Goal: Information Seeking & Learning: Learn about a topic

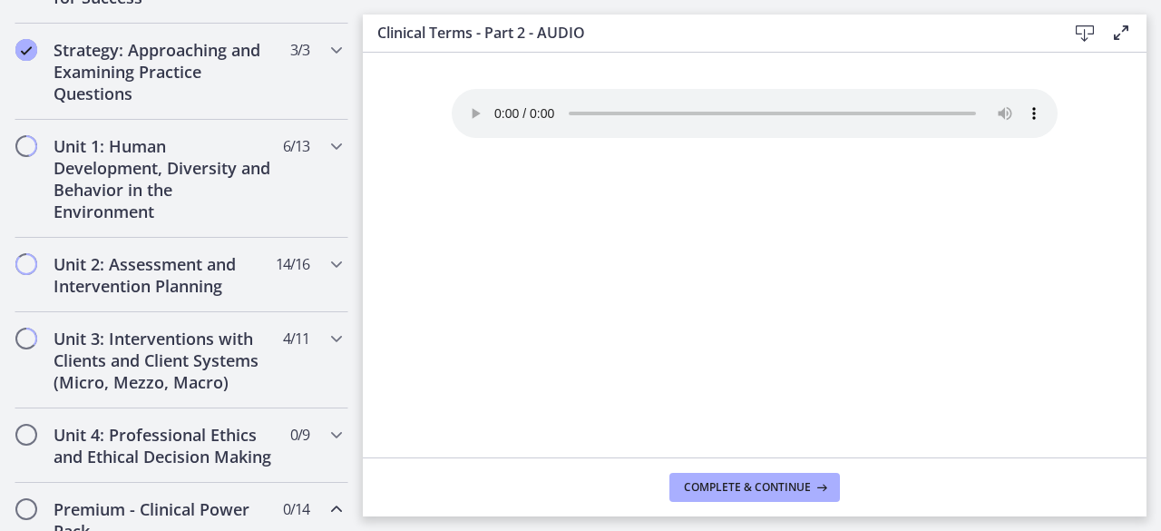
scroll to position [399, 0]
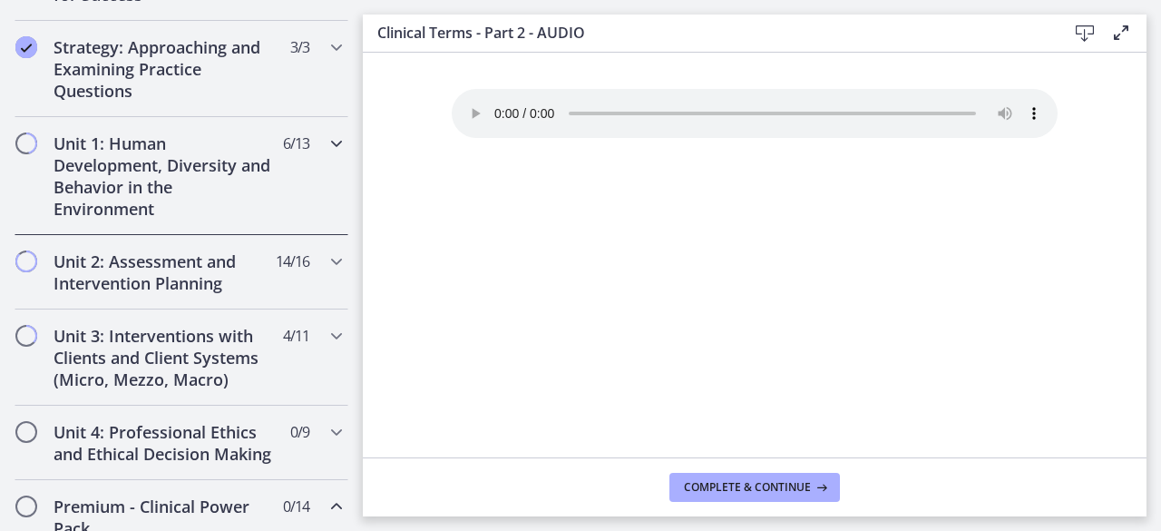
click at [326, 141] on icon "Chapters" at bounding box center [337, 143] width 22 height 22
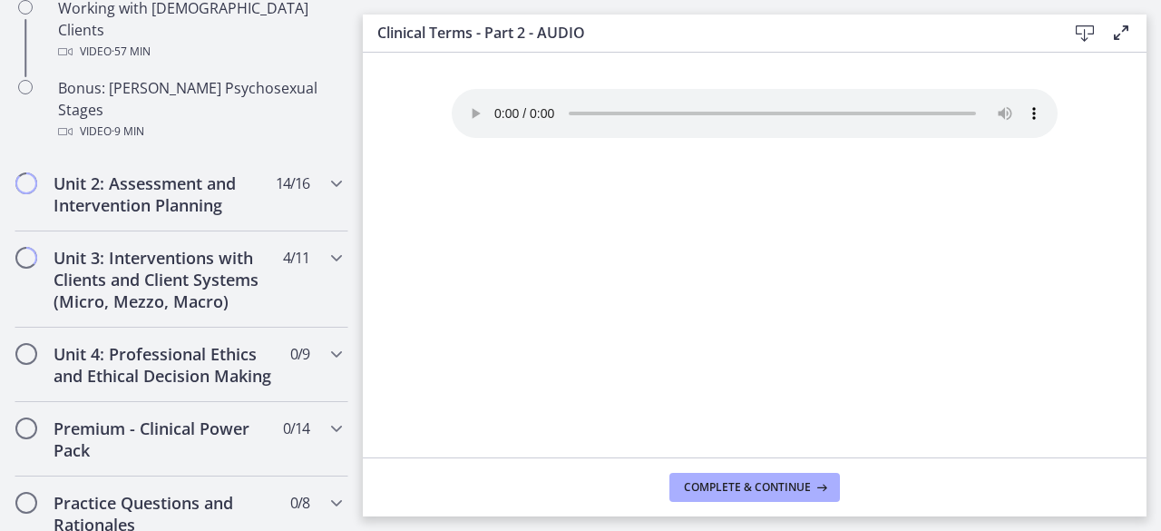
scroll to position [1415, 0]
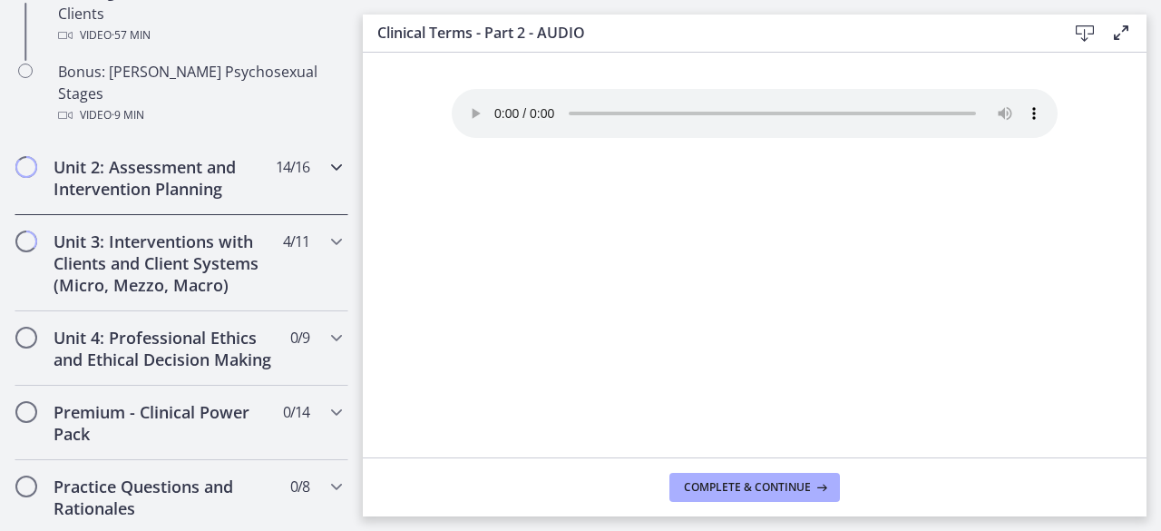
click at [326, 156] on icon "Chapters" at bounding box center [337, 167] width 22 height 22
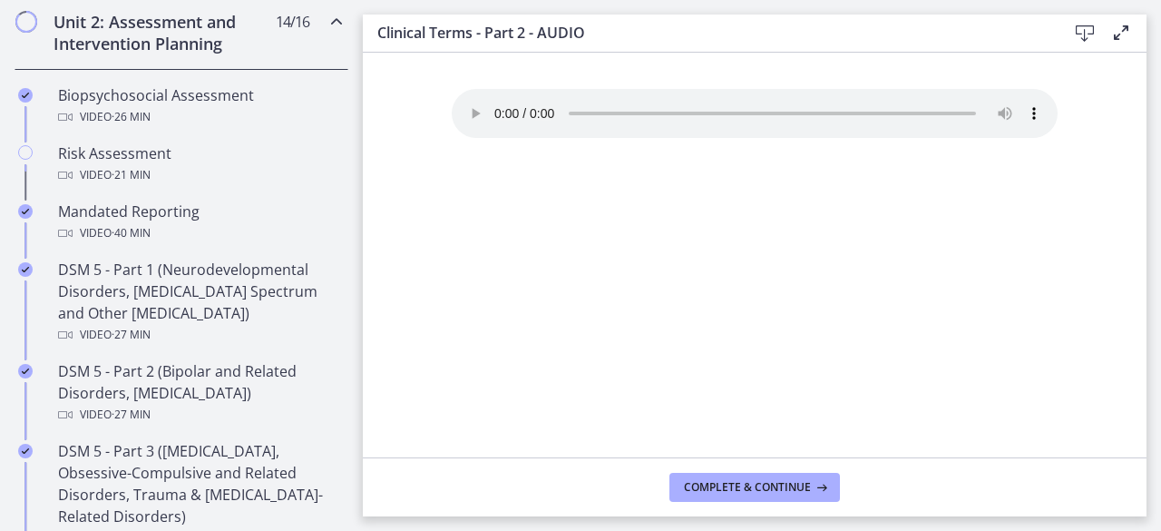
scroll to position [648, 0]
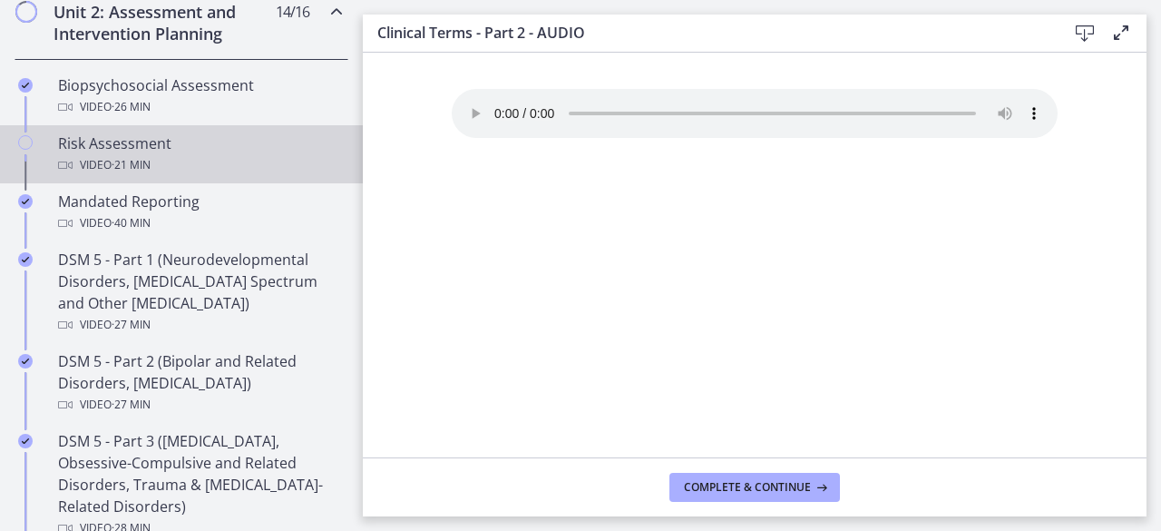
click at [144, 136] on div "Risk Assessment Video · 21 min" at bounding box center [199, 154] width 283 height 44
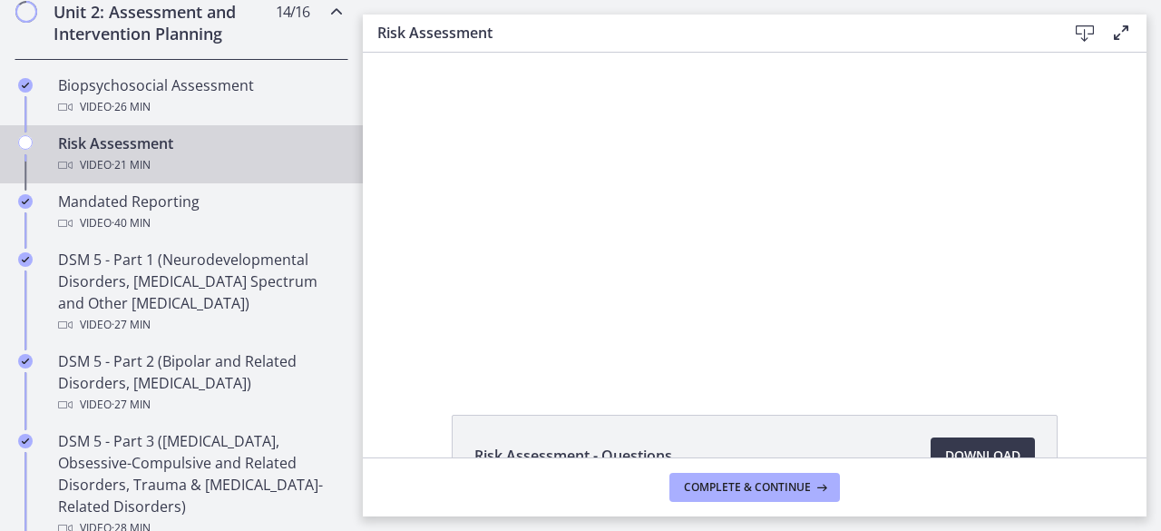
click at [1114, 35] on icon at bounding box center [1121, 33] width 22 height 22
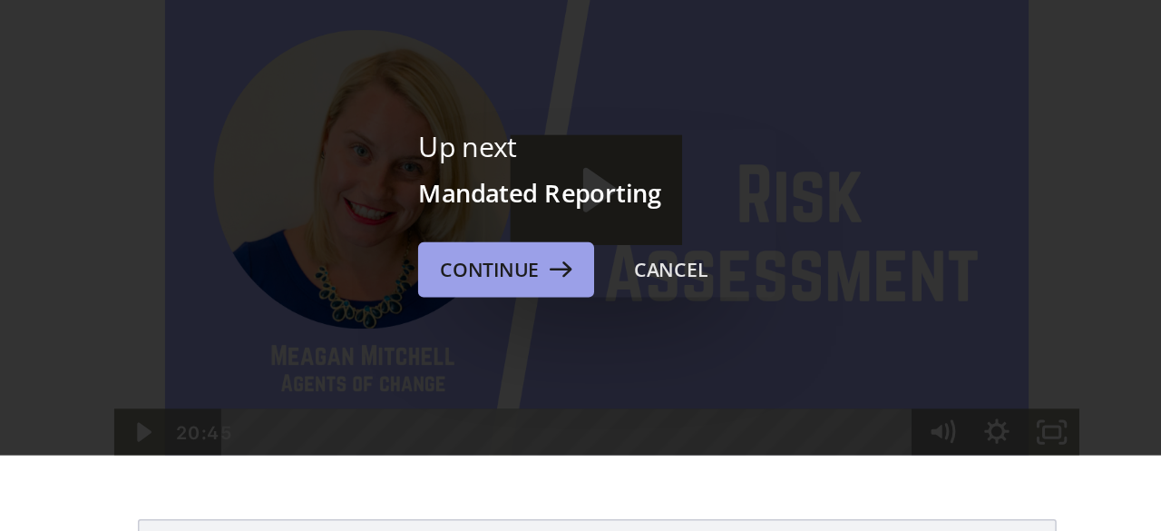
click at [525, 236] on span "Continue" at bounding box center [509, 236] width 65 height 22
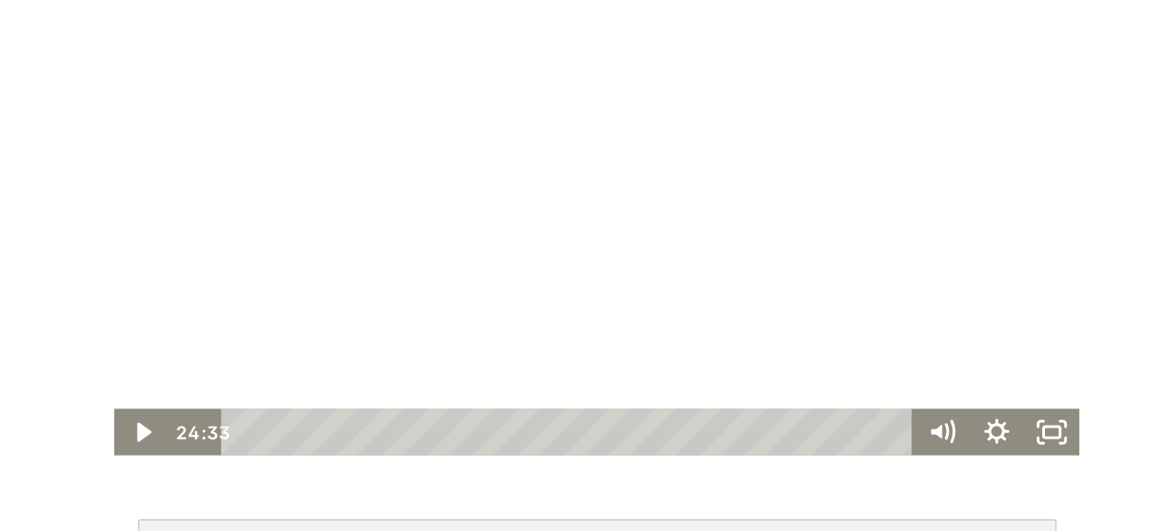
drag, startPoint x: 242, startPoint y: 206, endPoint x: 574, endPoint y: 83, distance: 353.8
click at [574, 83] on div at bounding box center [297, 130] width 637 height 320
drag, startPoint x: 581, startPoint y: 141, endPoint x: 577, endPoint y: 21, distance: 119.8
click at [577, 21] on div at bounding box center [297, 130] width 637 height 320
drag, startPoint x: 580, startPoint y: 147, endPoint x: 571, endPoint y: 74, distance: 73.1
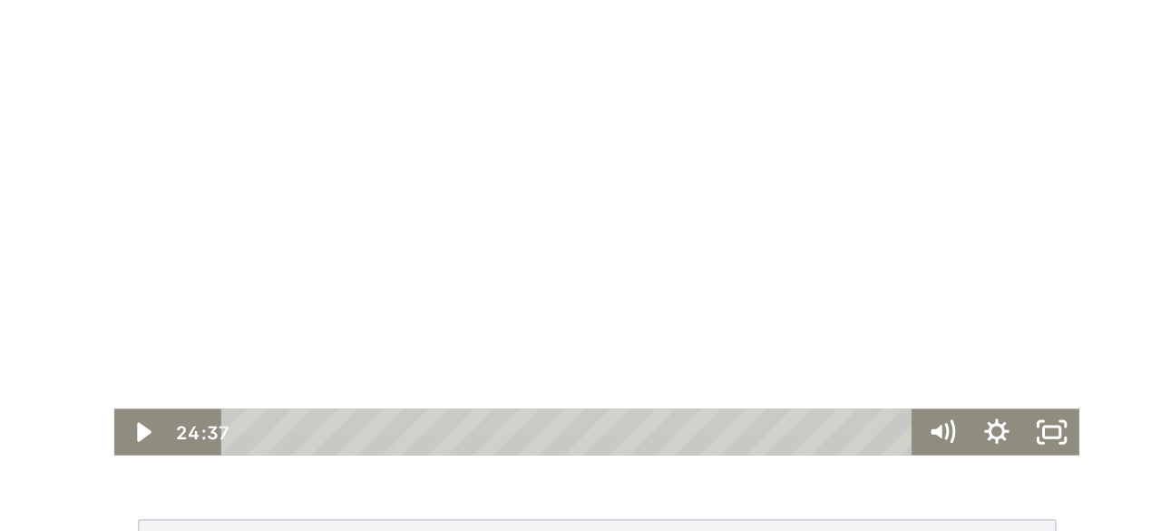
click at [571, 74] on div at bounding box center [297, 130] width 637 height 320
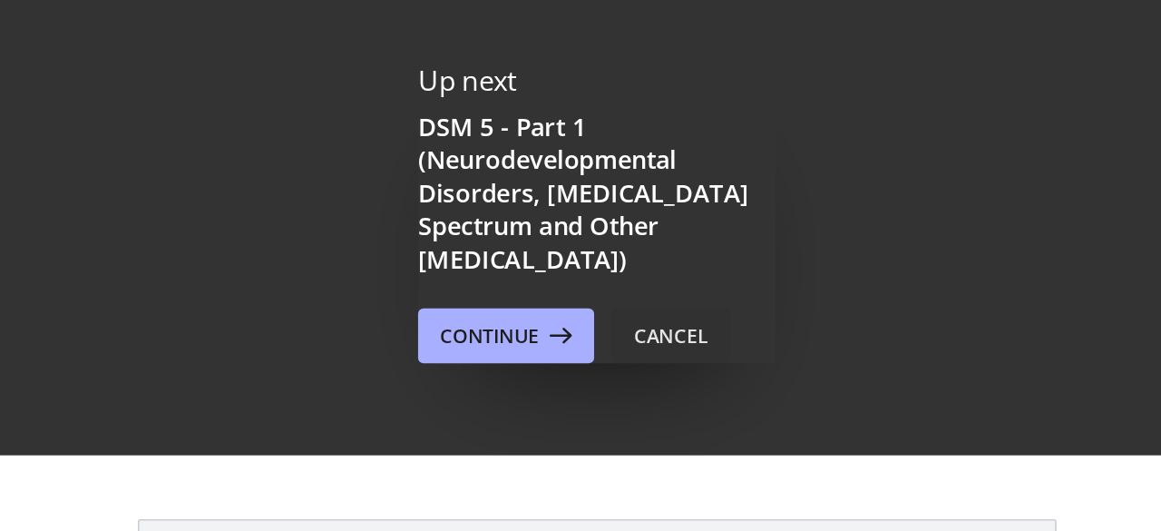
click at [625, 278] on div "Cancel" at bounding box center [629, 279] width 49 height 22
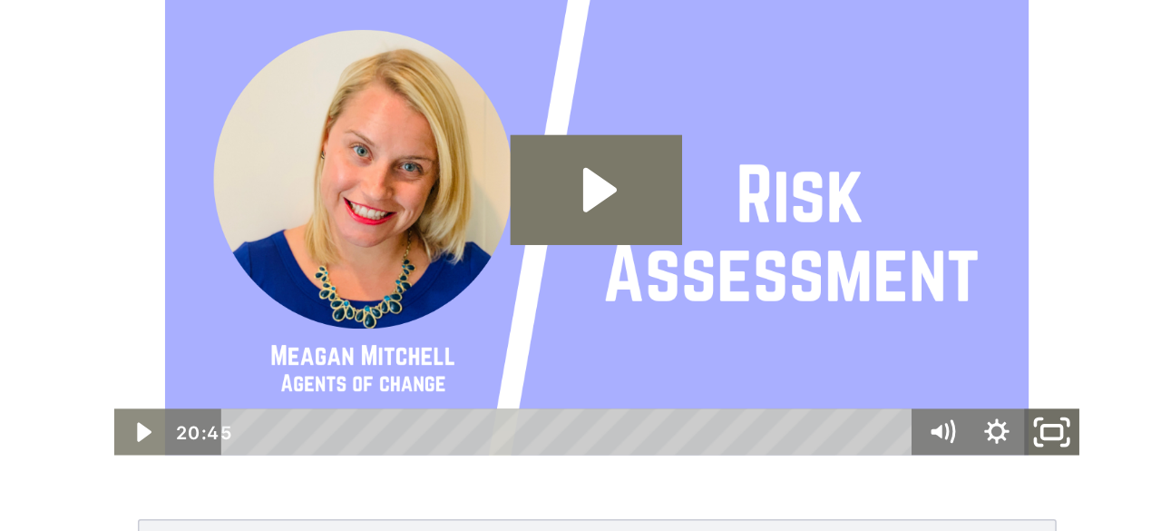
click at [581, 278] on icon "Fullscreen" at bounding box center [598, 275] width 44 height 37
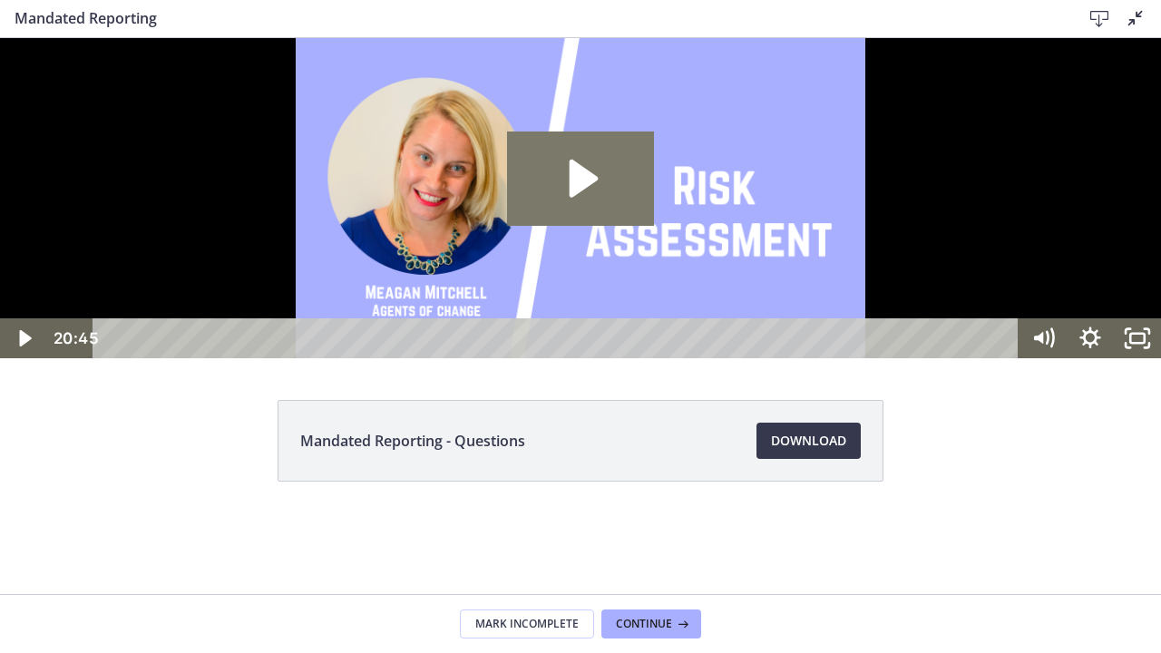
click at [1028, 358] on img at bounding box center [580, 198] width 1161 height 320
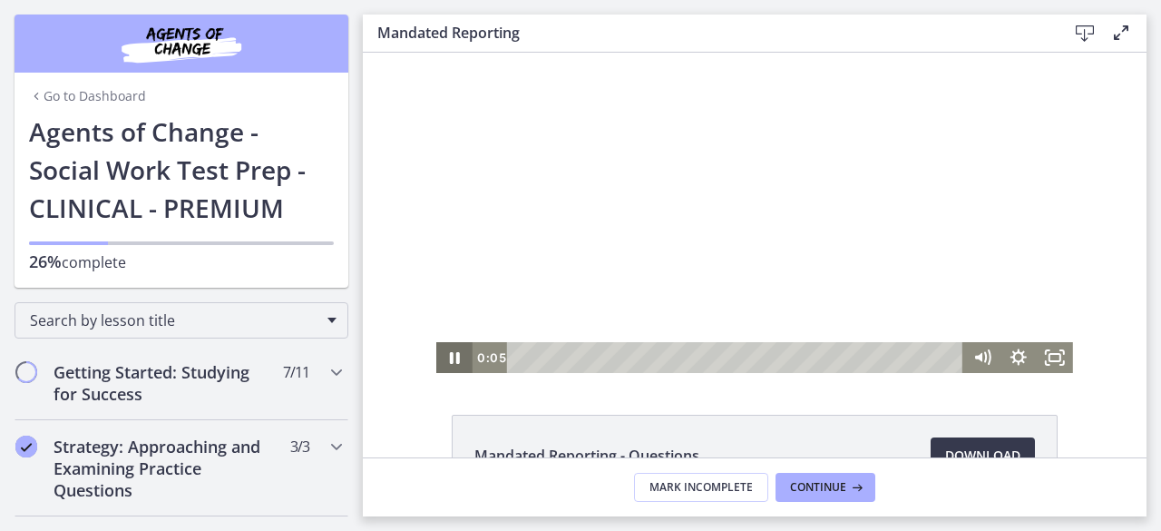
click at [446, 354] on icon "Pause" at bounding box center [454, 357] width 36 height 31
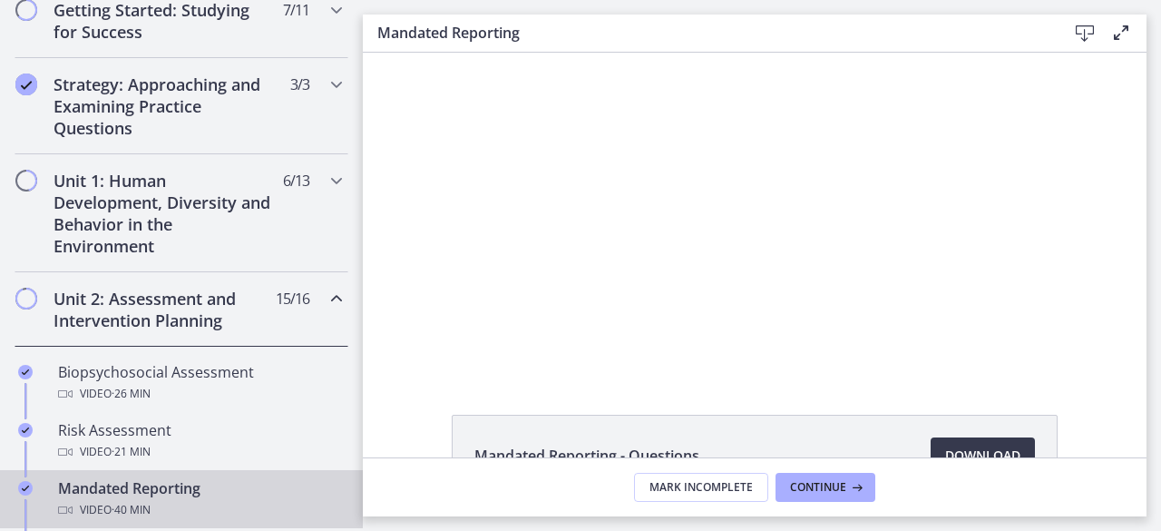
scroll to position [363, 0]
click at [326, 180] on icon "Chapters" at bounding box center [337, 180] width 22 height 22
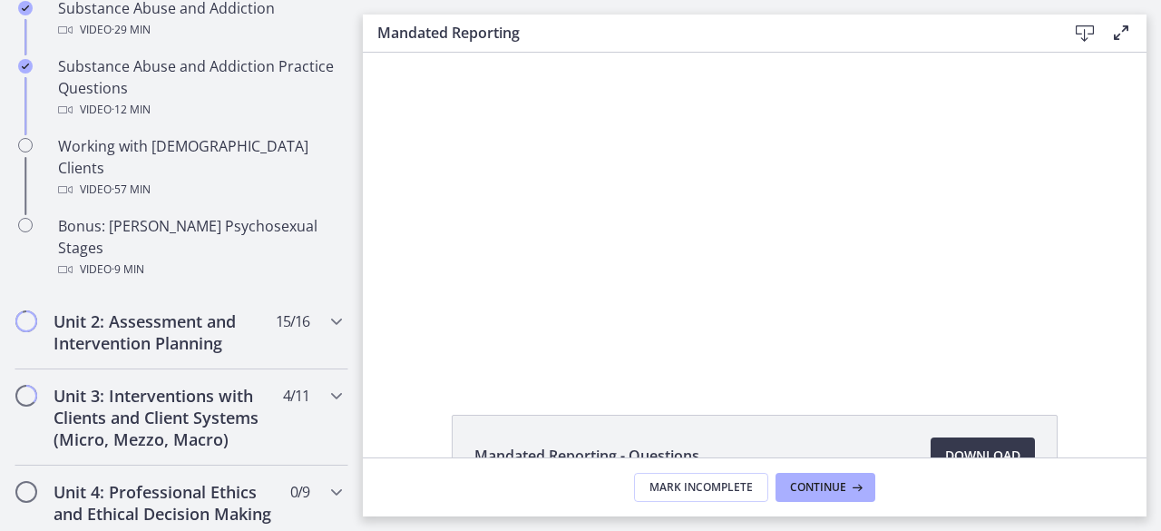
scroll to position [1270, 0]
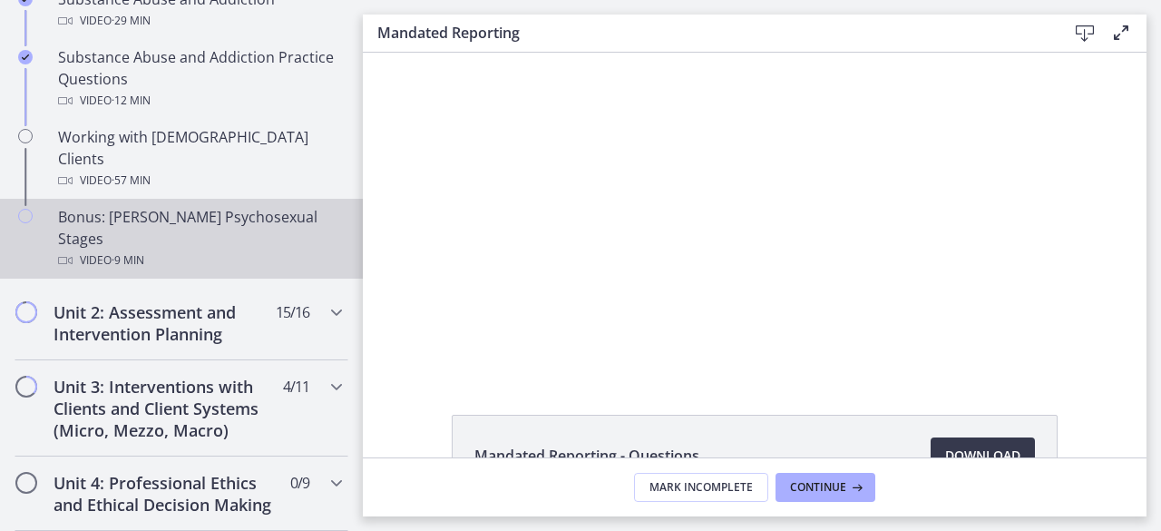
click at [229, 206] on div "Bonus: Freud's Psychosexual Stages Video · 9 min" at bounding box center [199, 238] width 283 height 65
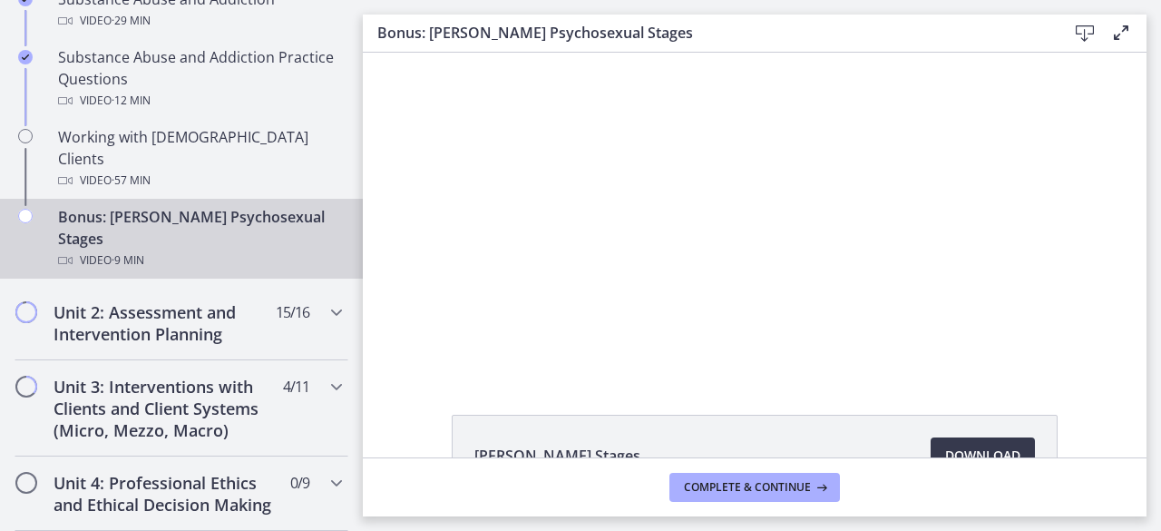
click at [1121, 32] on icon at bounding box center [1121, 33] width 22 height 22
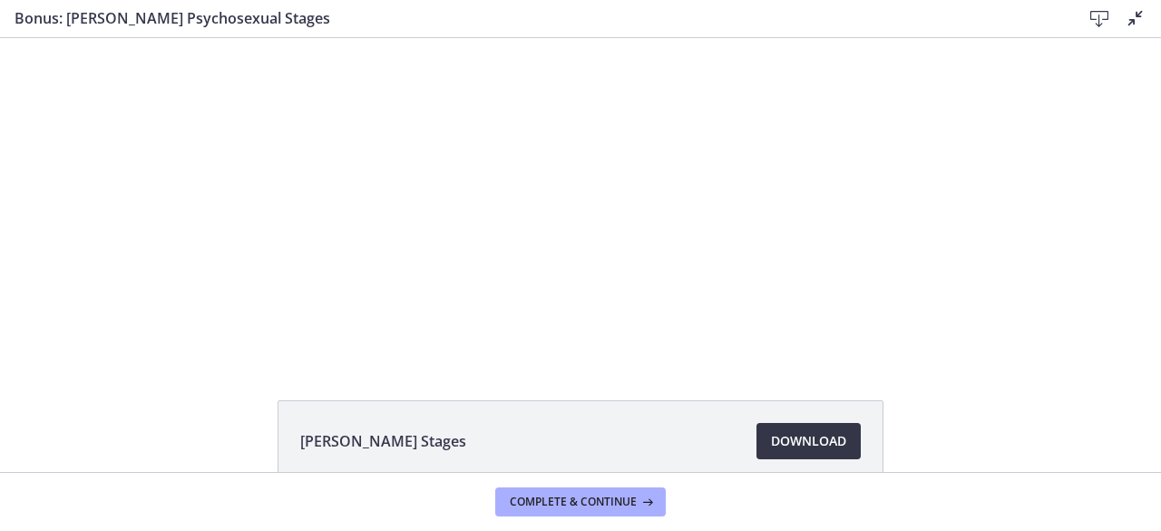
click at [796, 434] on span "Download Opens in a new window" at bounding box center [808, 441] width 75 height 22
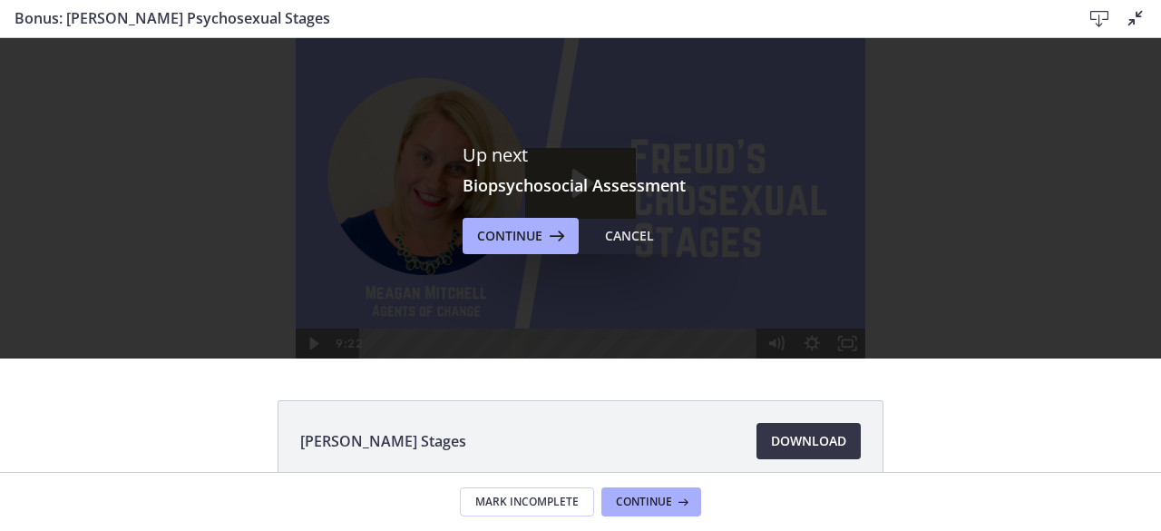
click at [796, 444] on span "Download Opens in a new window" at bounding box center [808, 441] width 75 height 22
click at [518, 240] on span "Continue" at bounding box center [509, 236] width 65 height 22
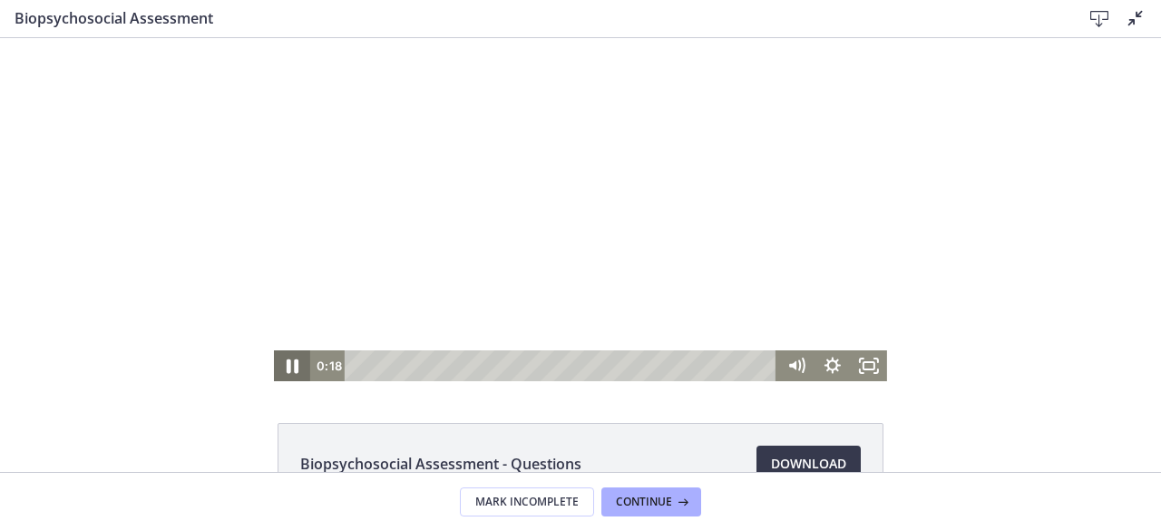
click at [278, 362] on icon "Pause" at bounding box center [292, 365] width 44 height 37
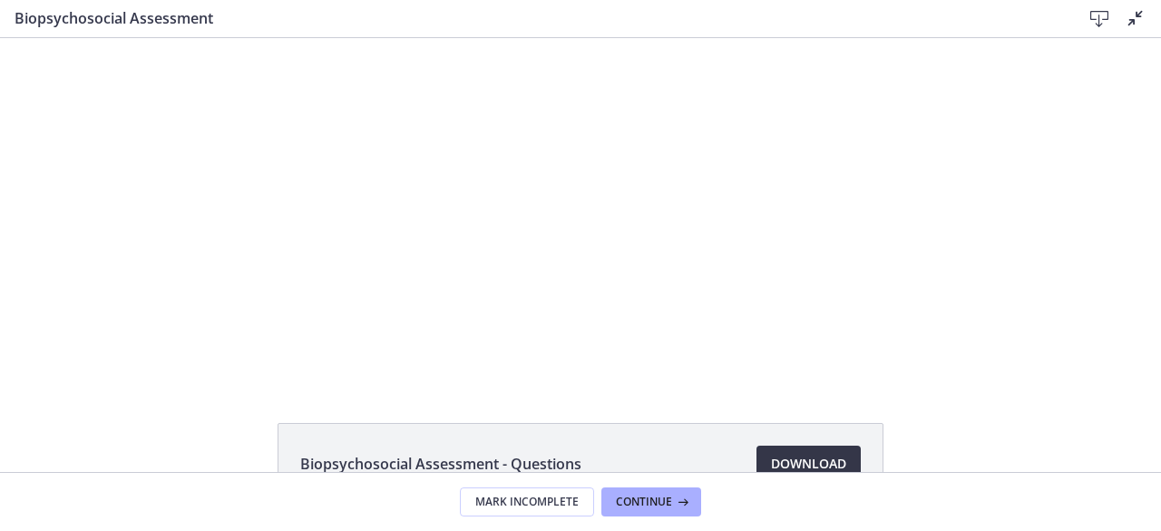
click at [786, 456] on span "Download Opens in a new window" at bounding box center [808, 464] width 75 height 22
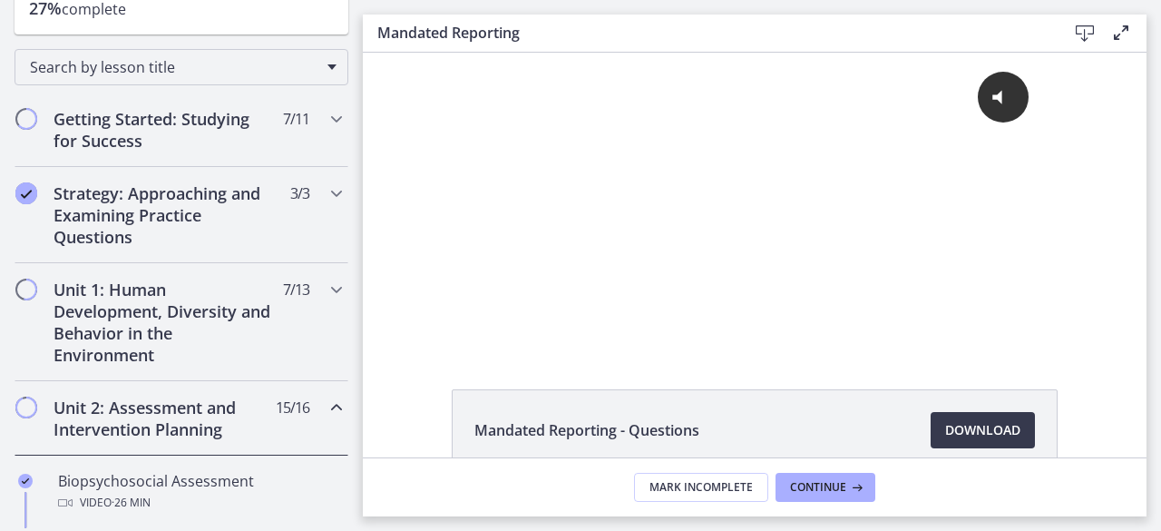
scroll to position [254, 0]
click at [326, 283] on icon "Chapters" at bounding box center [337, 289] width 22 height 22
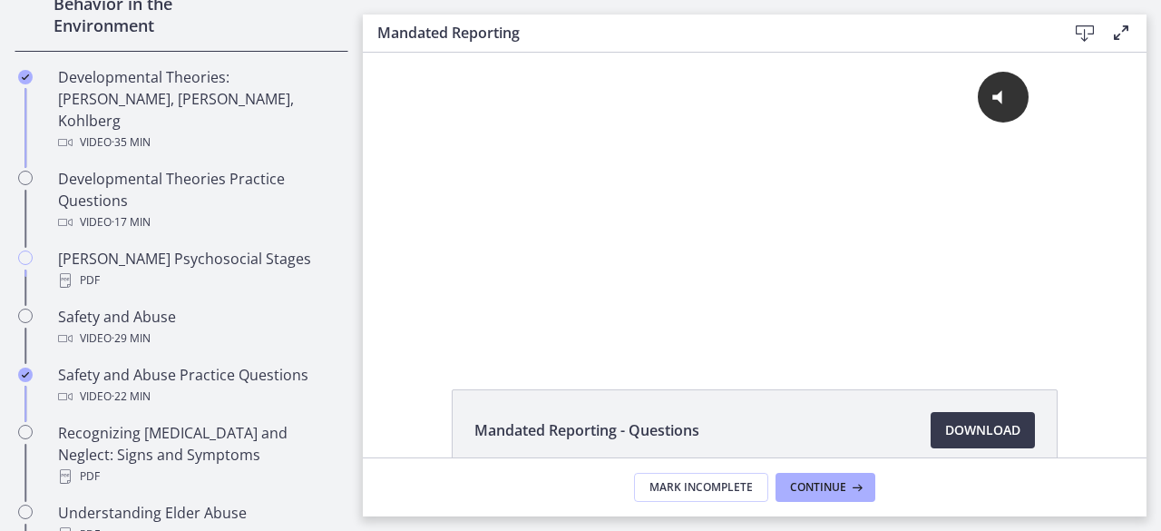
scroll to position [617, 0]
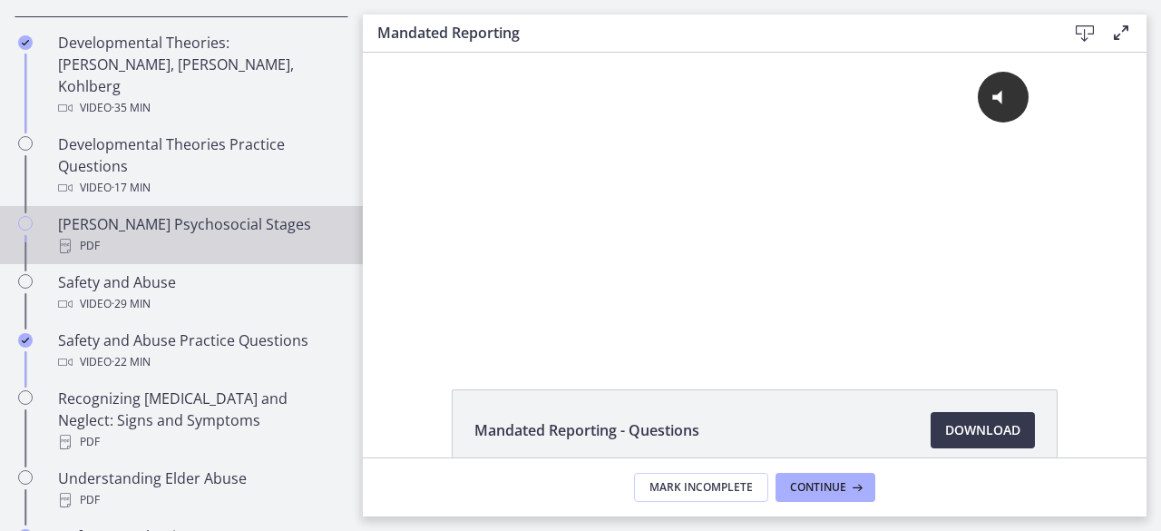
click at [191, 213] on div "Erikson's Psychosocial Stages PDF" at bounding box center [199, 235] width 283 height 44
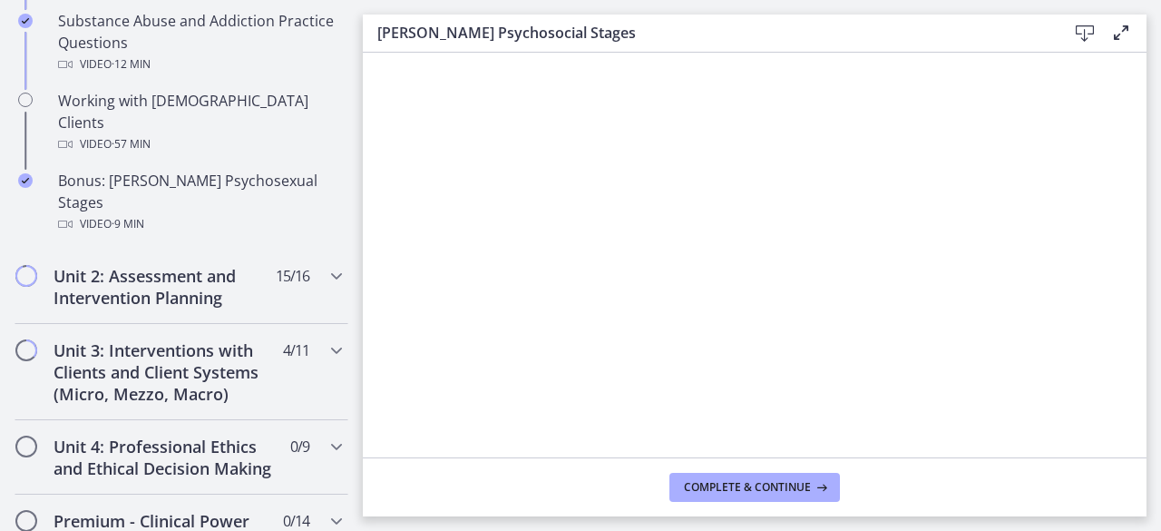
scroll to position [1342, 0]
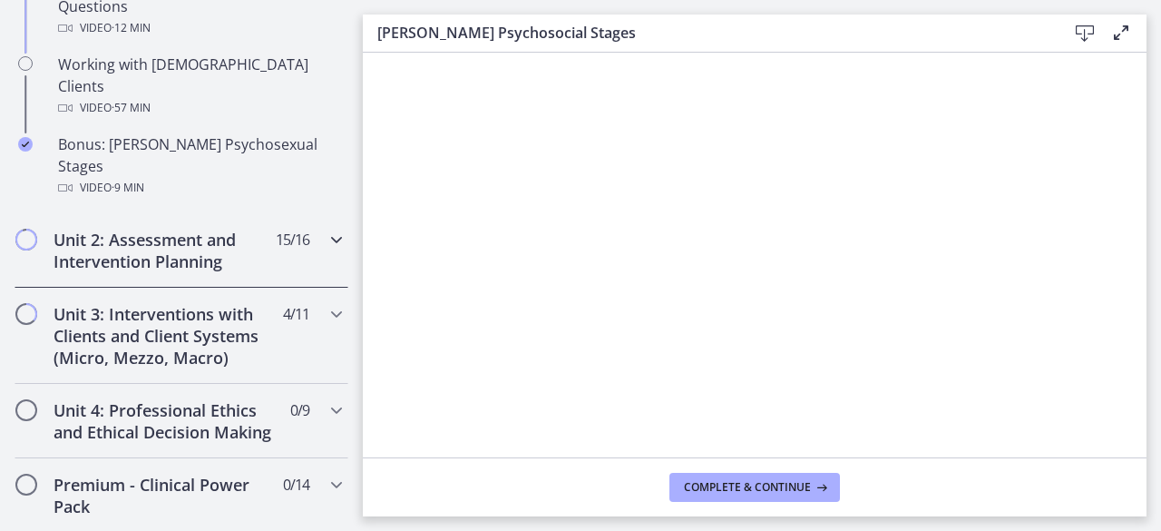
click at [326, 229] on icon "Chapters" at bounding box center [337, 240] width 22 height 22
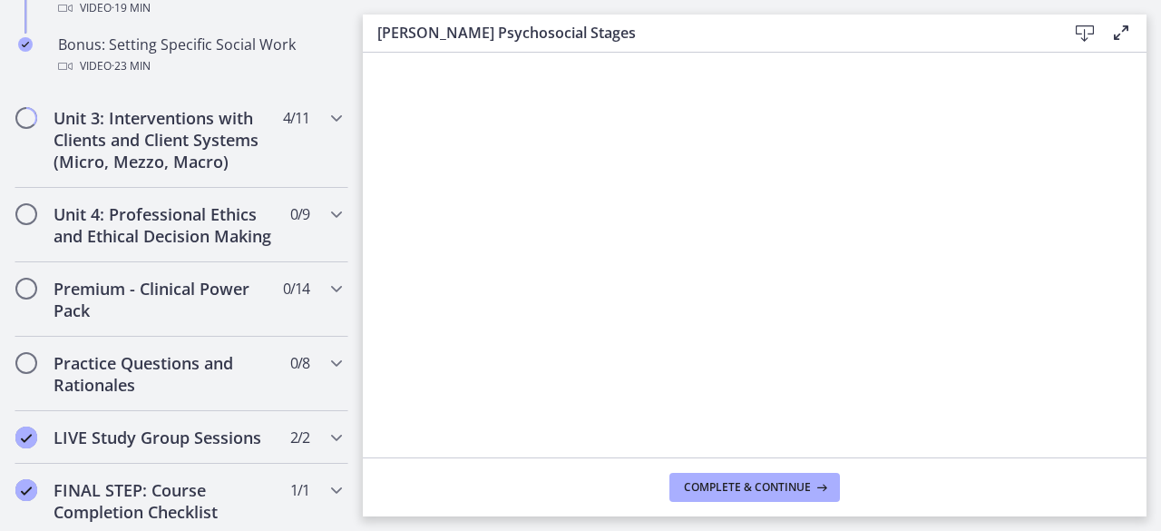
scroll to position [1814, 0]
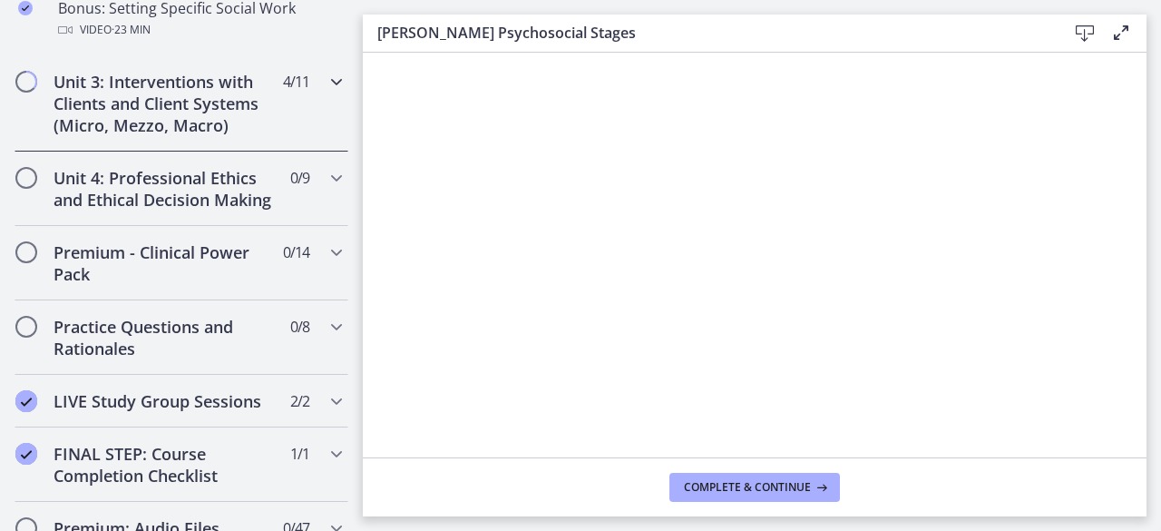
click at [326, 93] on icon "Chapters" at bounding box center [337, 82] width 22 height 22
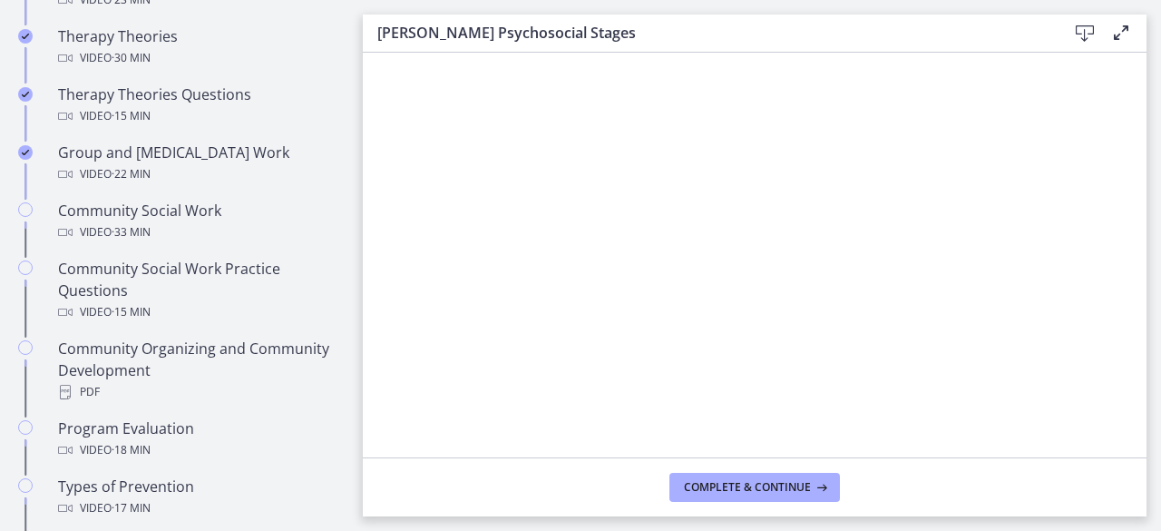
scroll to position [856, 0]
